Goal: Communication & Community: Answer question/provide support

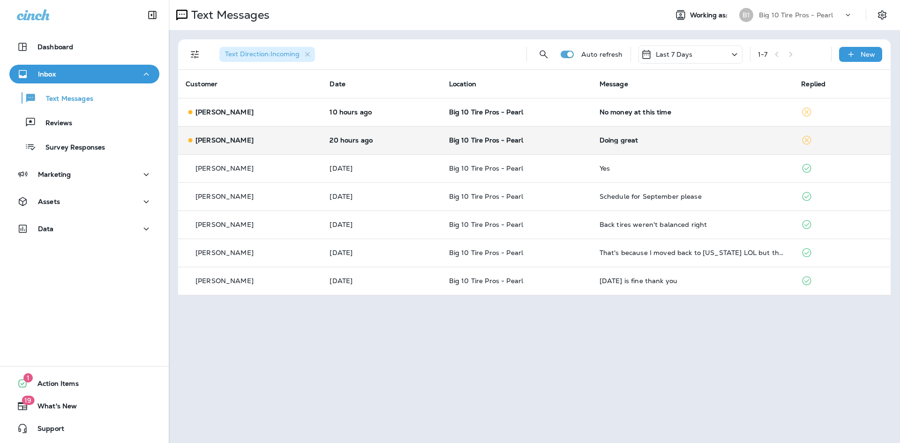
click at [615, 142] on div "Doing great" at bounding box center [693, 140] width 187 height 8
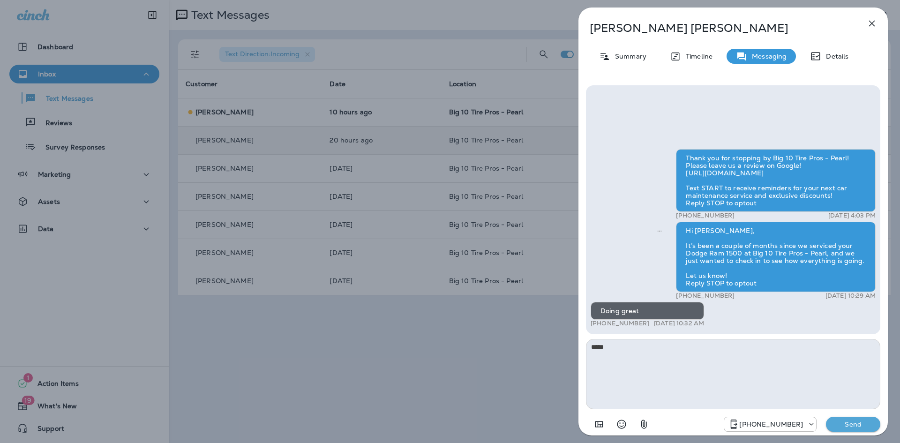
type textarea "*****"
click at [849, 422] on p "Send" at bounding box center [853, 424] width 39 height 8
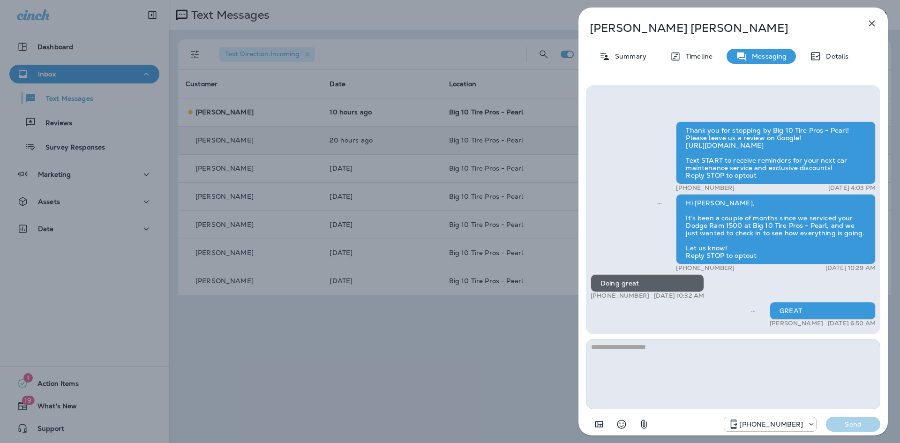
click at [873, 25] on icon "button" at bounding box center [872, 23] width 11 height 11
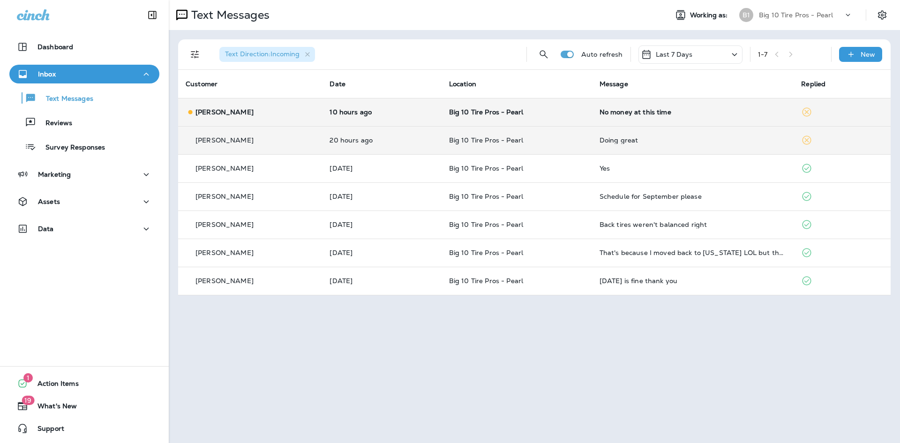
click at [690, 107] on td "No money at this time" at bounding box center [693, 112] width 202 height 28
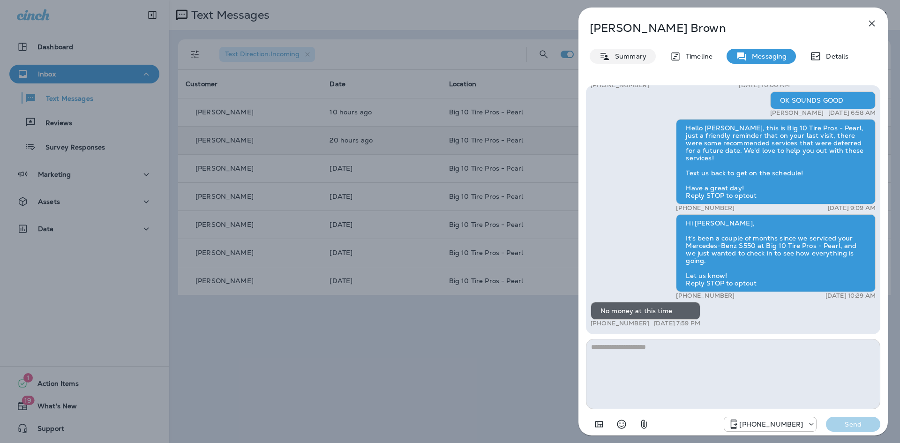
click at [626, 57] on p "Summary" at bounding box center [629, 57] width 36 height 8
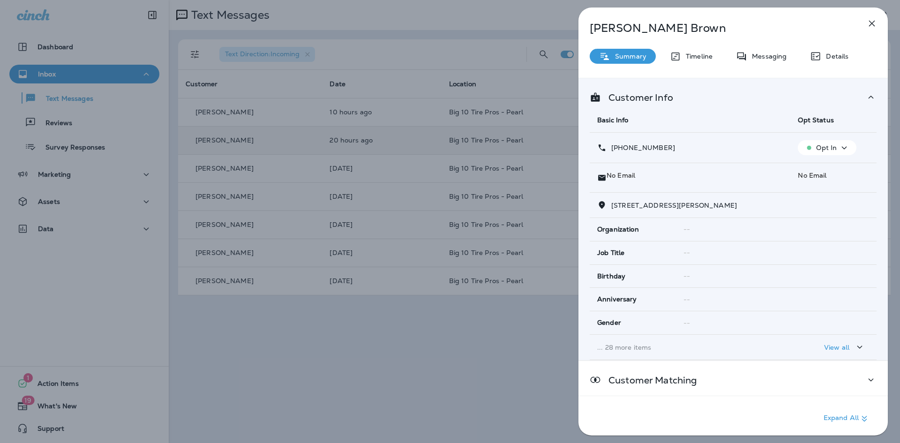
click at [831, 149] on p "Opt In" at bounding box center [826, 148] width 21 height 8
click at [818, 172] on p "Opt out" at bounding box center [821, 170] width 25 height 8
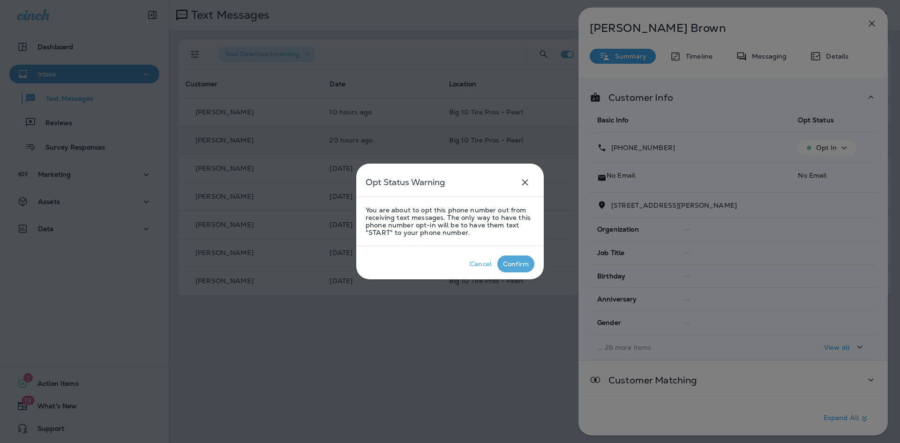
click at [518, 262] on div "Confirm" at bounding box center [516, 264] width 26 height 8
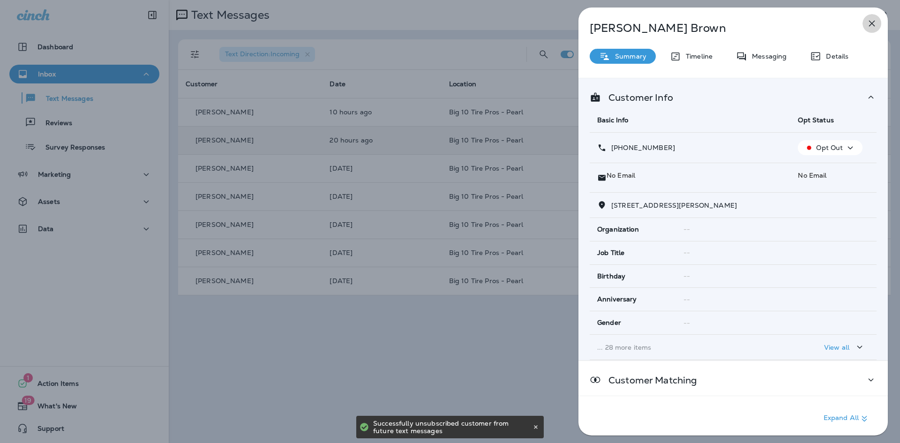
click at [873, 24] on icon "button" at bounding box center [872, 24] width 6 height 6
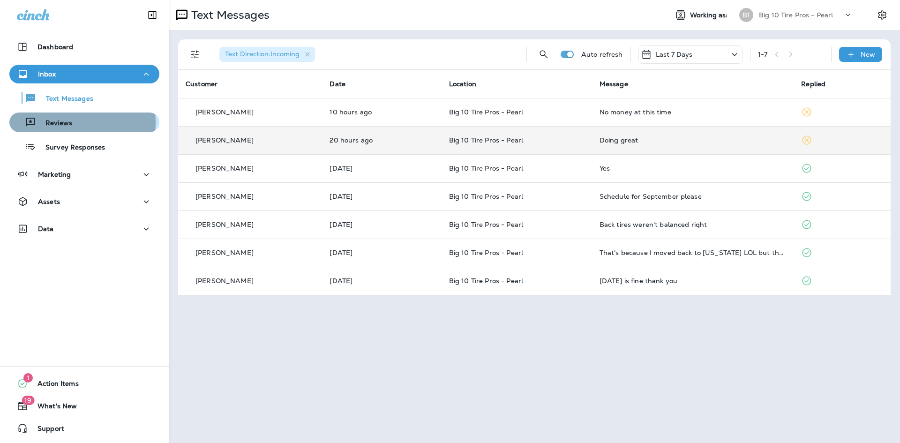
click at [48, 122] on p "Reviews" at bounding box center [54, 123] width 36 height 9
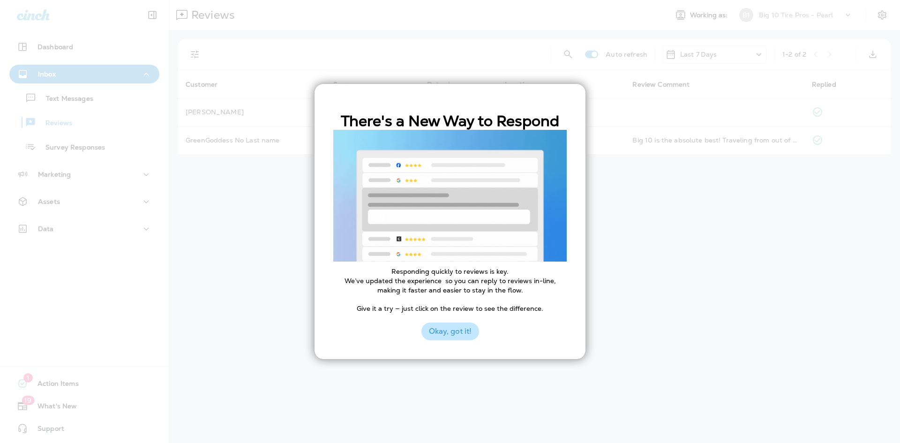
click at [444, 329] on button "Okay, got it!" at bounding box center [451, 332] width 58 height 18
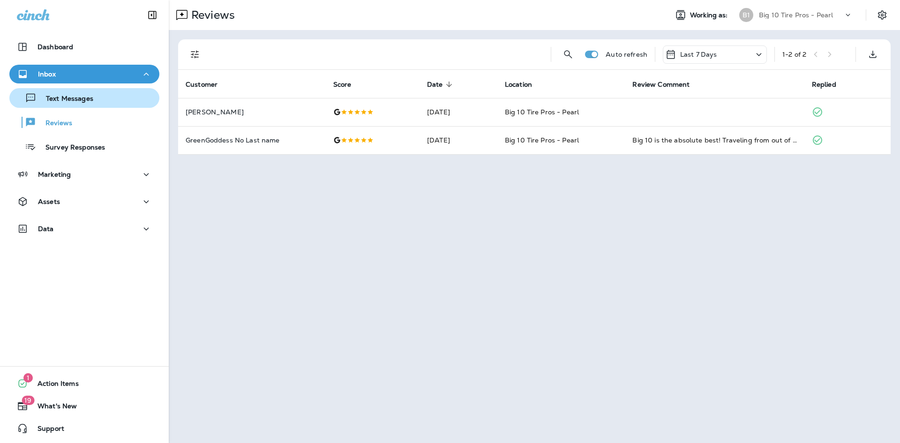
click at [53, 100] on p "Text Messages" at bounding box center [65, 99] width 57 height 9
